Goal: Find contact information: Find contact information

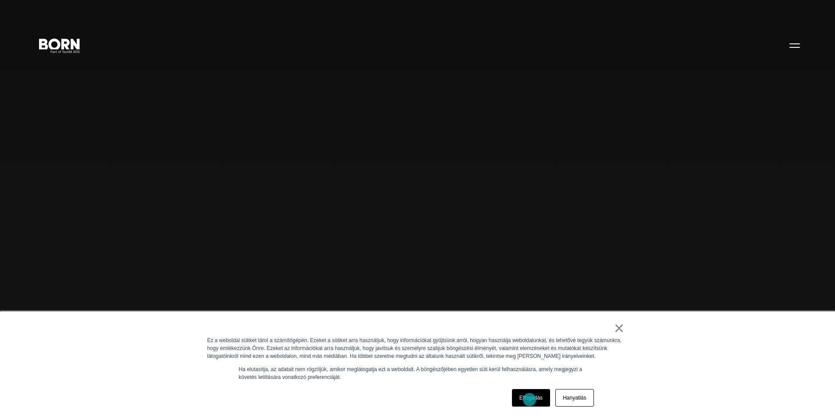
click at [529, 399] on font "Elfogadás" at bounding box center [530, 397] width 23 height 6
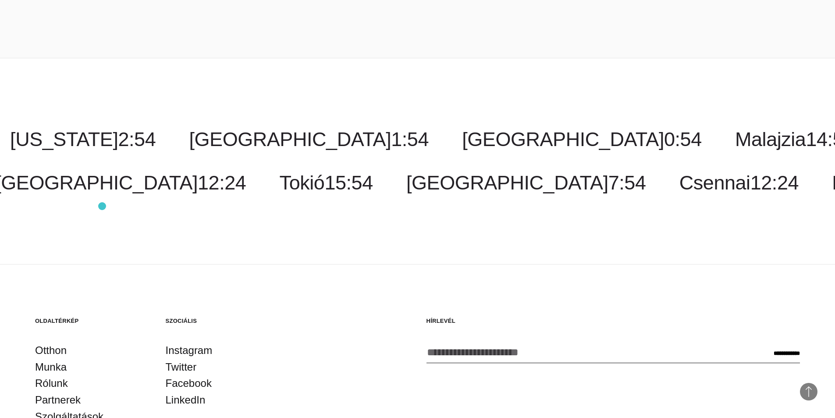
scroll to position [2760, 0]
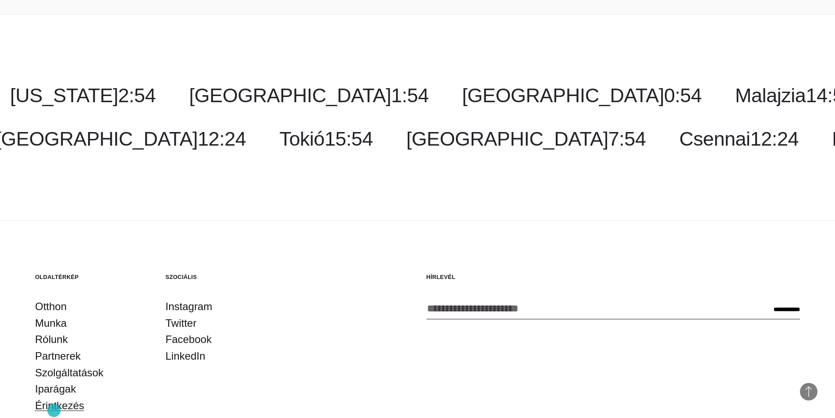
click at [54, 410] on font "Érintkezés" at bounding box center [59, 405] width 49 height 12
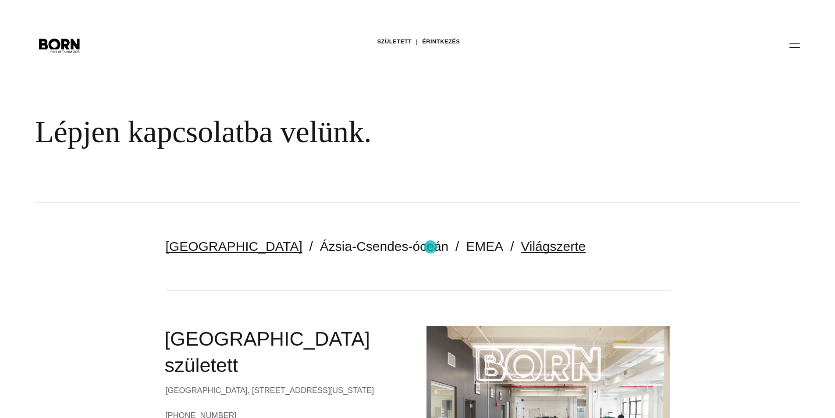
click at [520, 247] on font "Világszerte" at bounding box center [552, 246] width 65 height 14
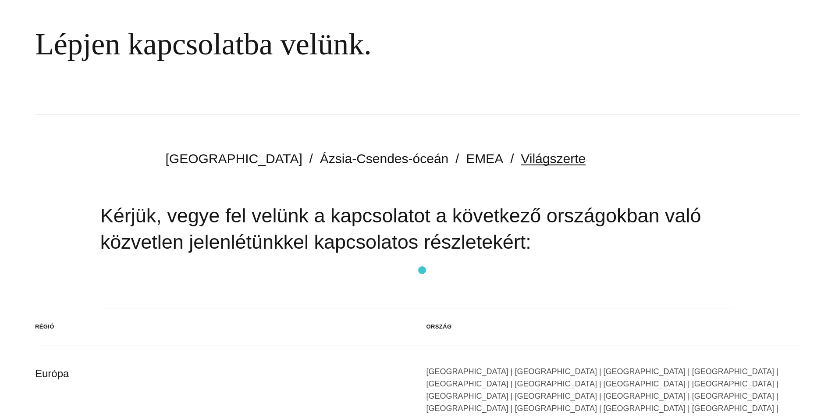
scroll to position [175, 0]
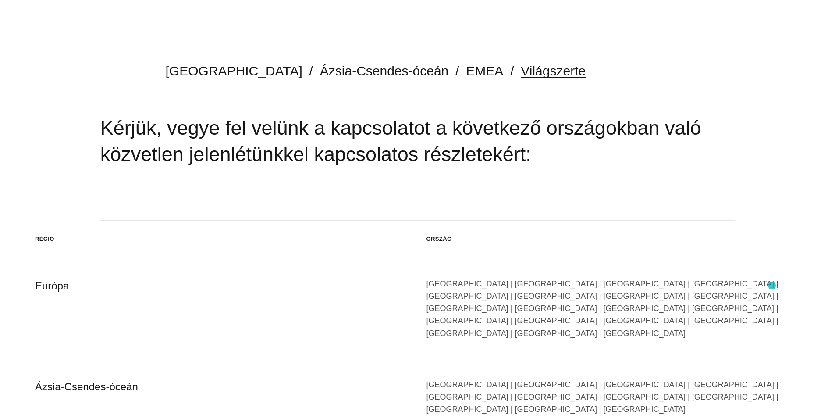
click at [772, 285] on font "[GEOGRAPHIC_DATA] | [GEOGRAPHIC_DATA] | [GEOGRAPHIC_DATA] | [GEOGRAPHIC_DATA] |…" at bounding box center [602, 308] width 352 height 58
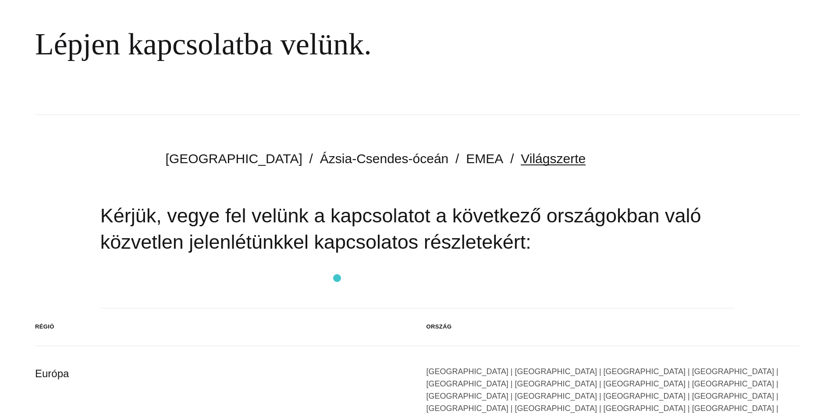
scroll to position [0, 0]
